Goal: Information Seeking & Learning: Learn about a topic

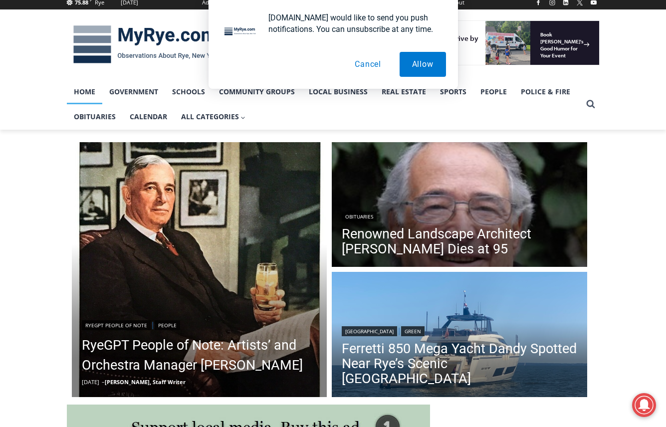
scroll to position [150, 0]
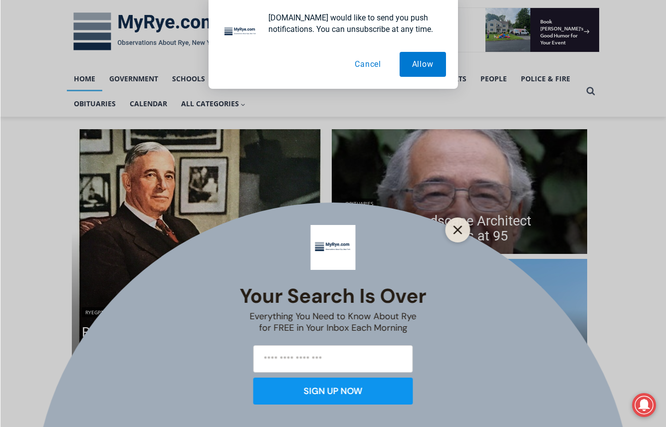
click at [462, 232] on icon "Close" at bounding box center [457, 229] width 9 height 9
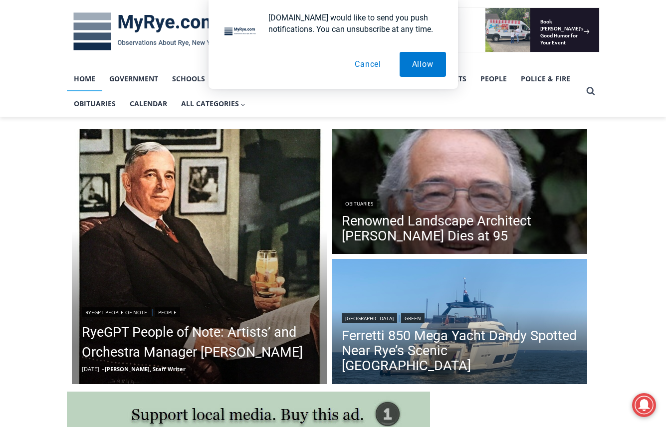
click at [373, 62] on button "Cancel" at bounding box center [367, 64] width 51 height 25
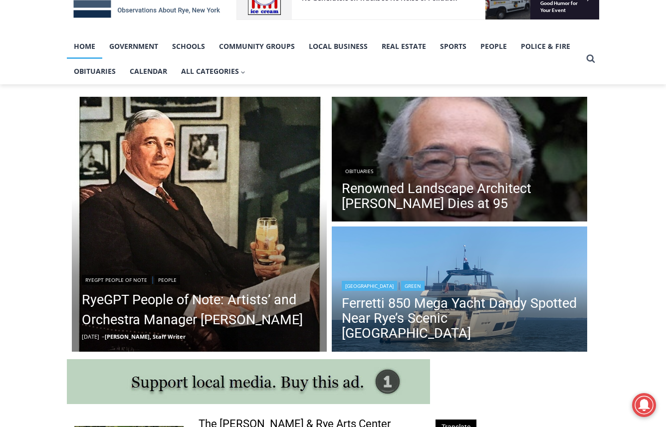
scroll to position [199, 0]
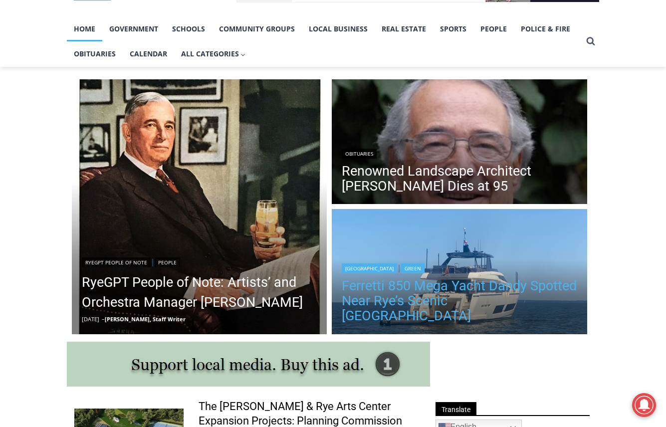
click at [421, 307] on link "Ferretti 850 Mega Yacht Dandy Spotted Near Rye’s Scenic [GEOGRAPHIC_DATA]" at bounding box center [459, 300] width 235 height 45
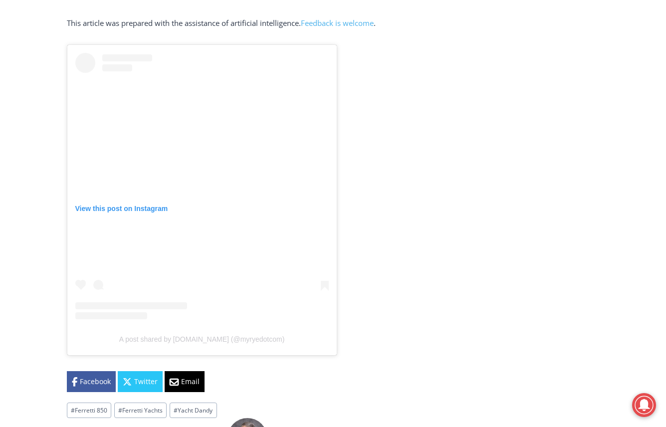
scroll to position [2393, 0]
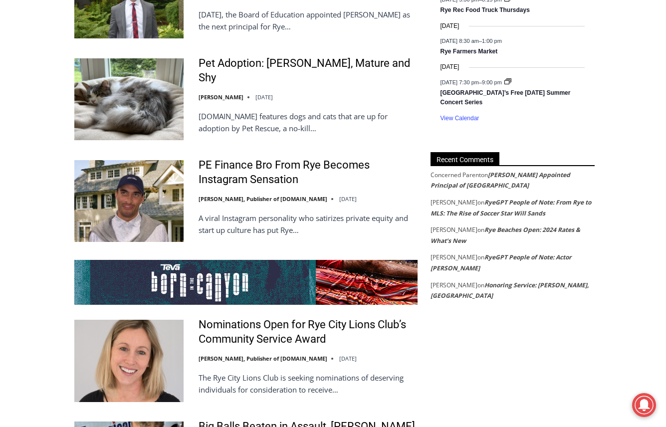
scroll to position [1745, 0]
